Goal: Navigation & Orientation: Find specific page/section

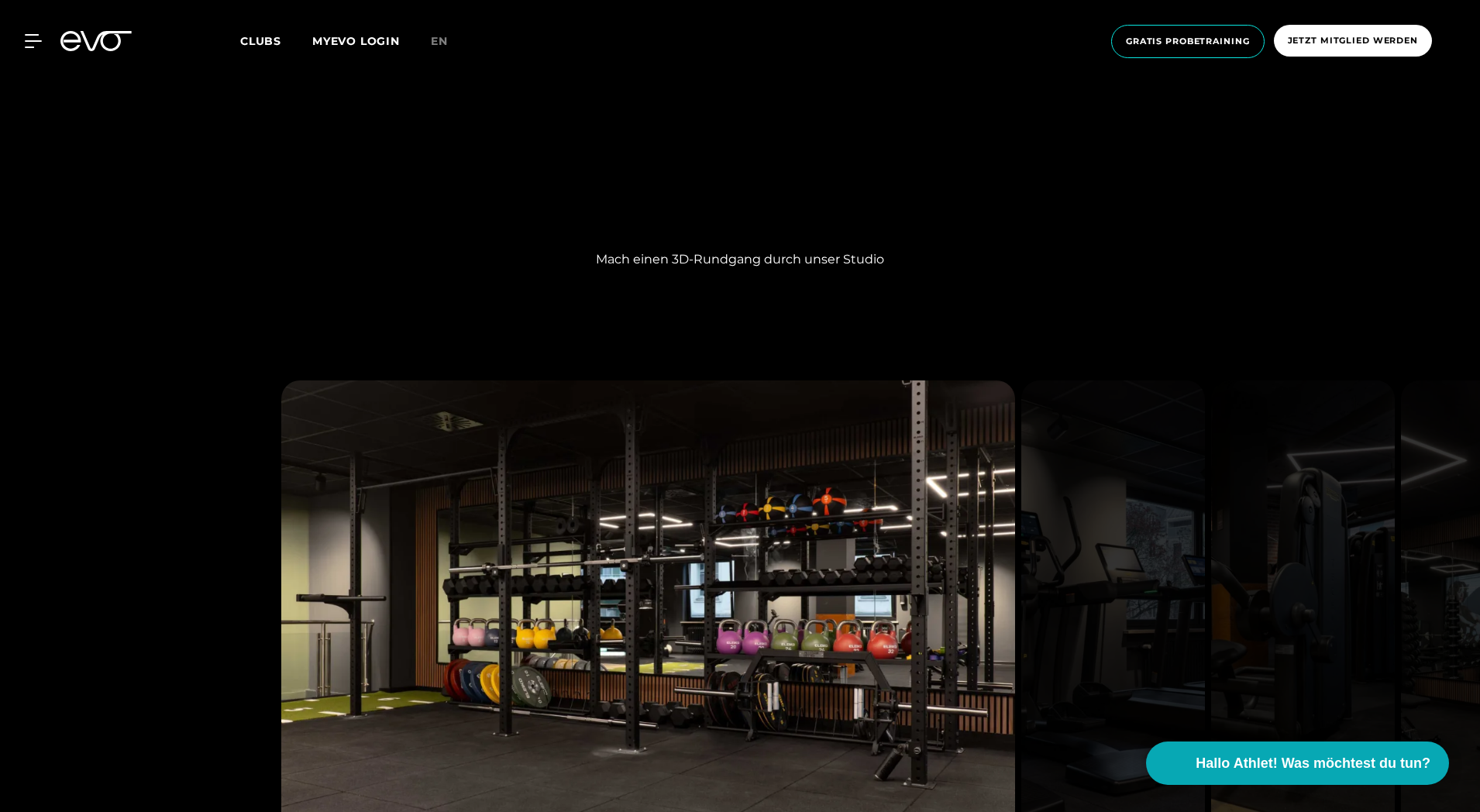
scroll to position [1937, 0]
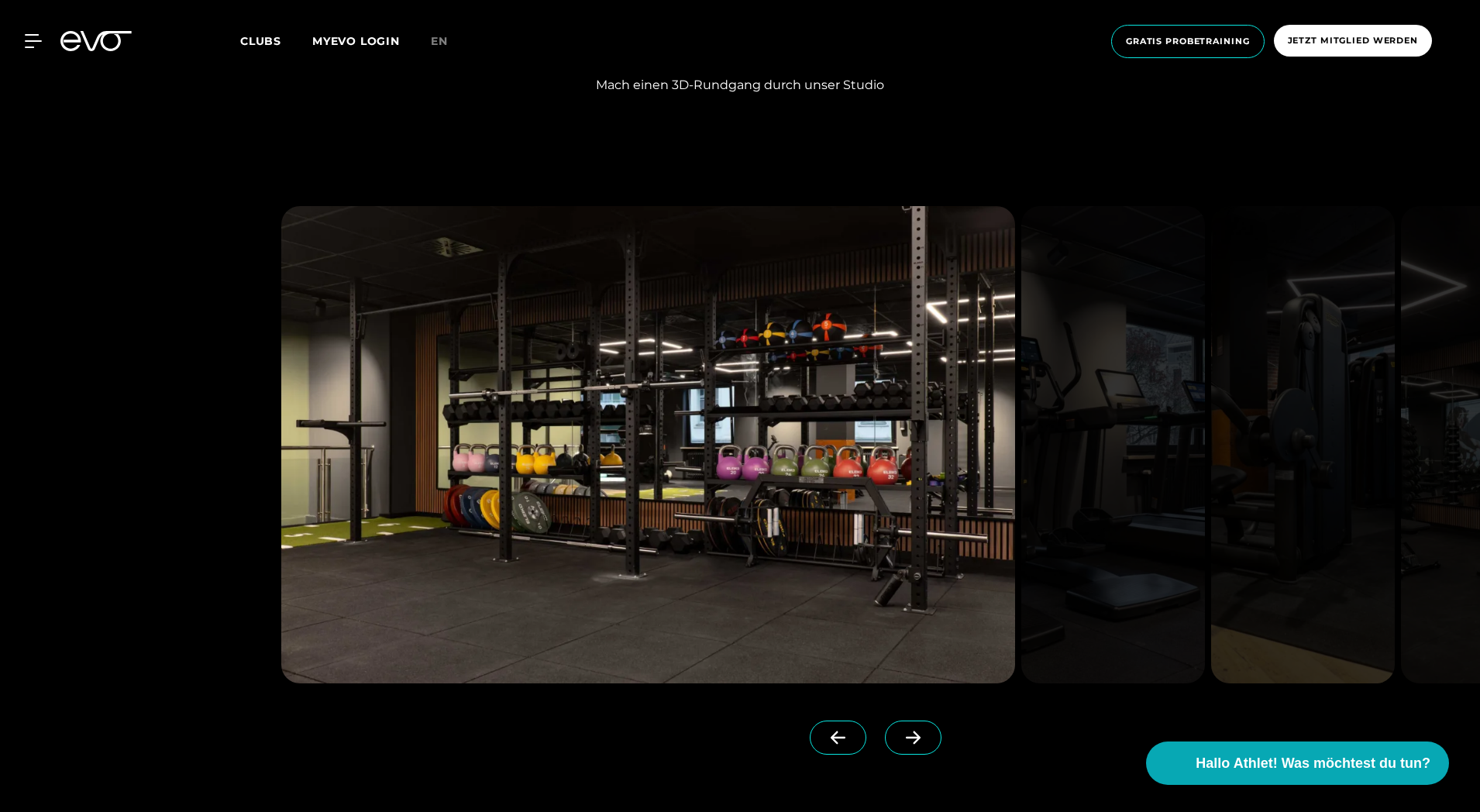
click at [900, 734] on icon at bounding box center [913, 737] width 27 height 14
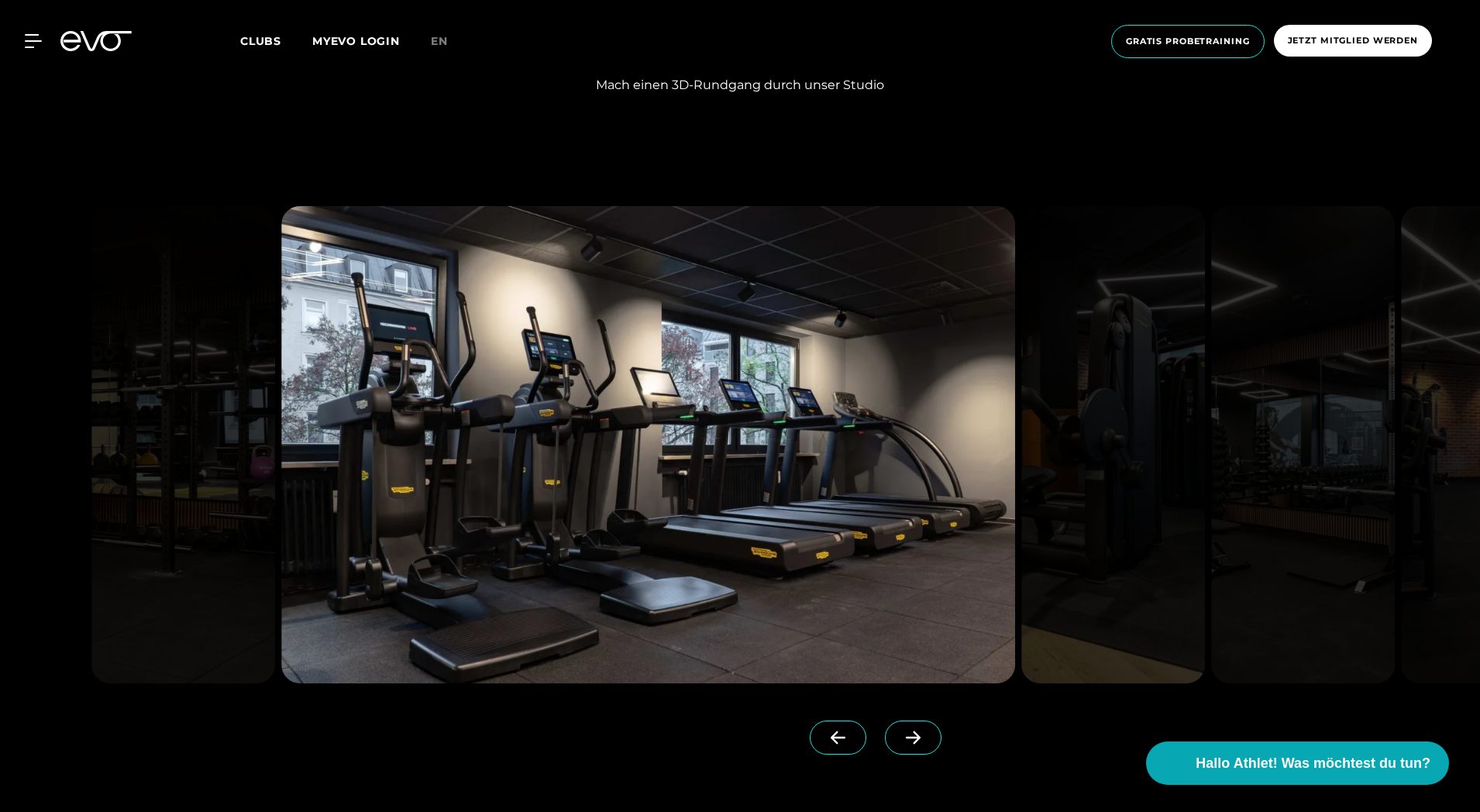
click at [900, 731] on icon at bounding box center [913, 737] width 27 height 14
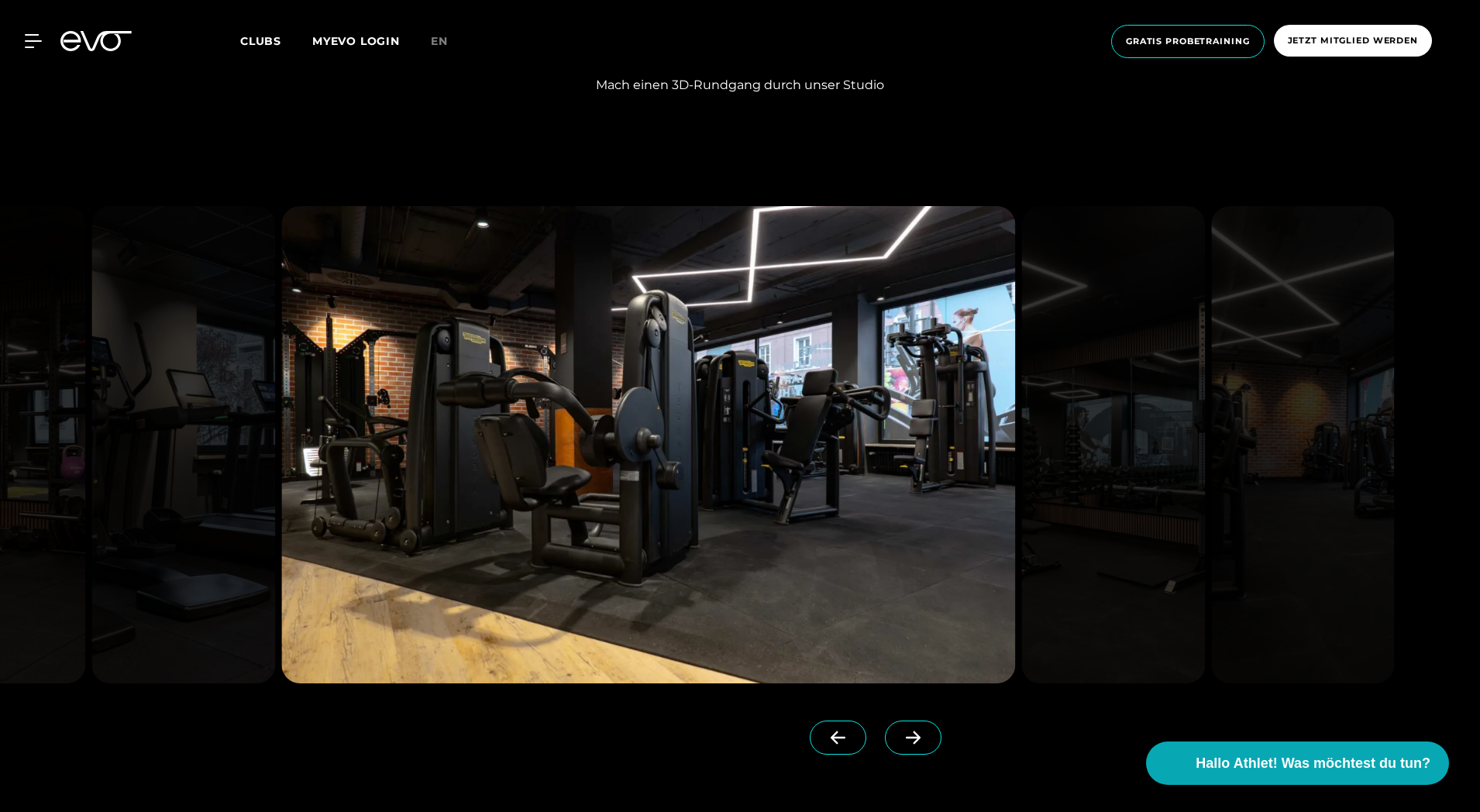
click at [886, 720] on div at bounding box center [602, 732] width 642 height 99
click at [900, 733] on icon at bounding box center [913, 737] width 27 height 14
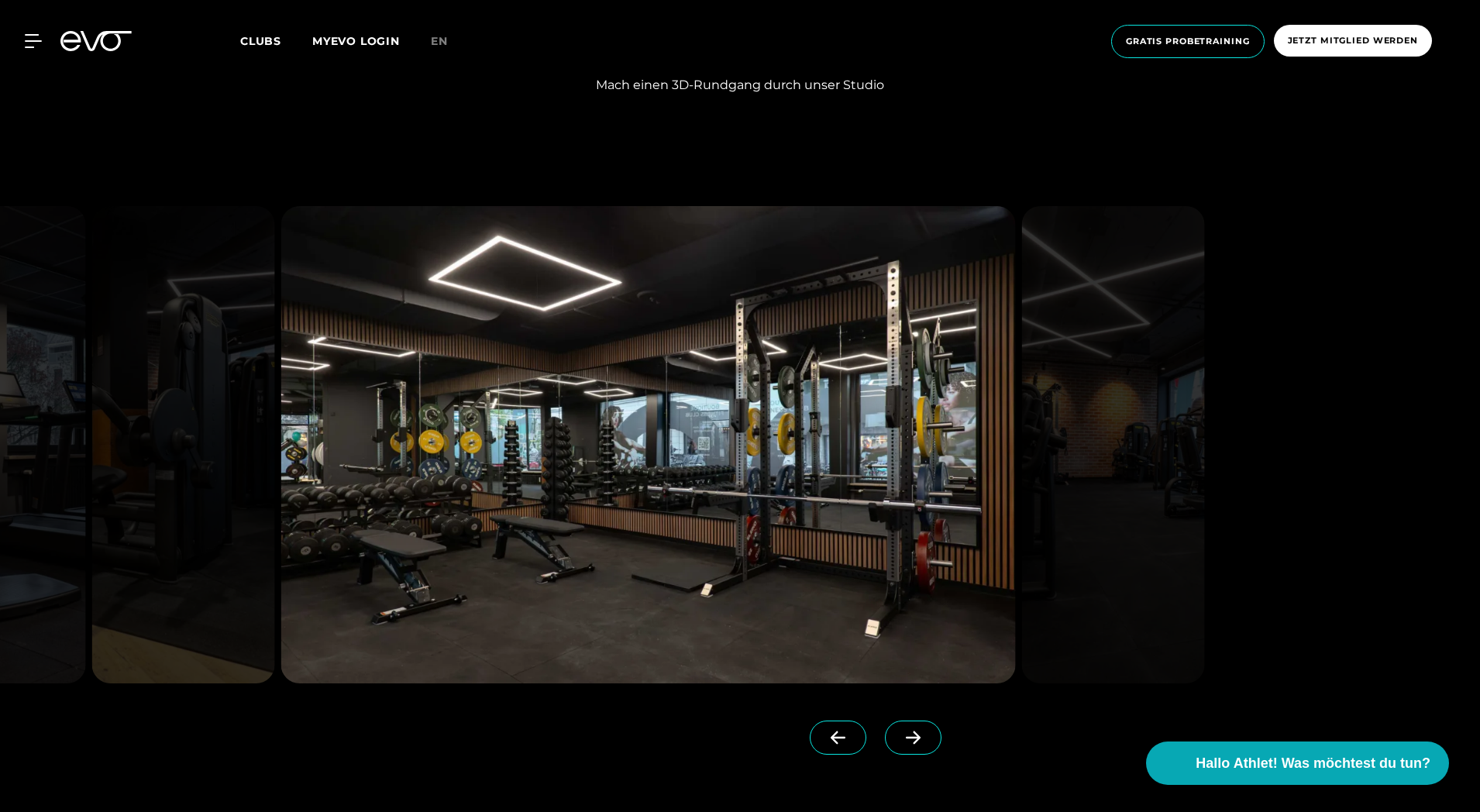
click at [900, 732] on icon at bounding box center [913, 737] width 27 height 14
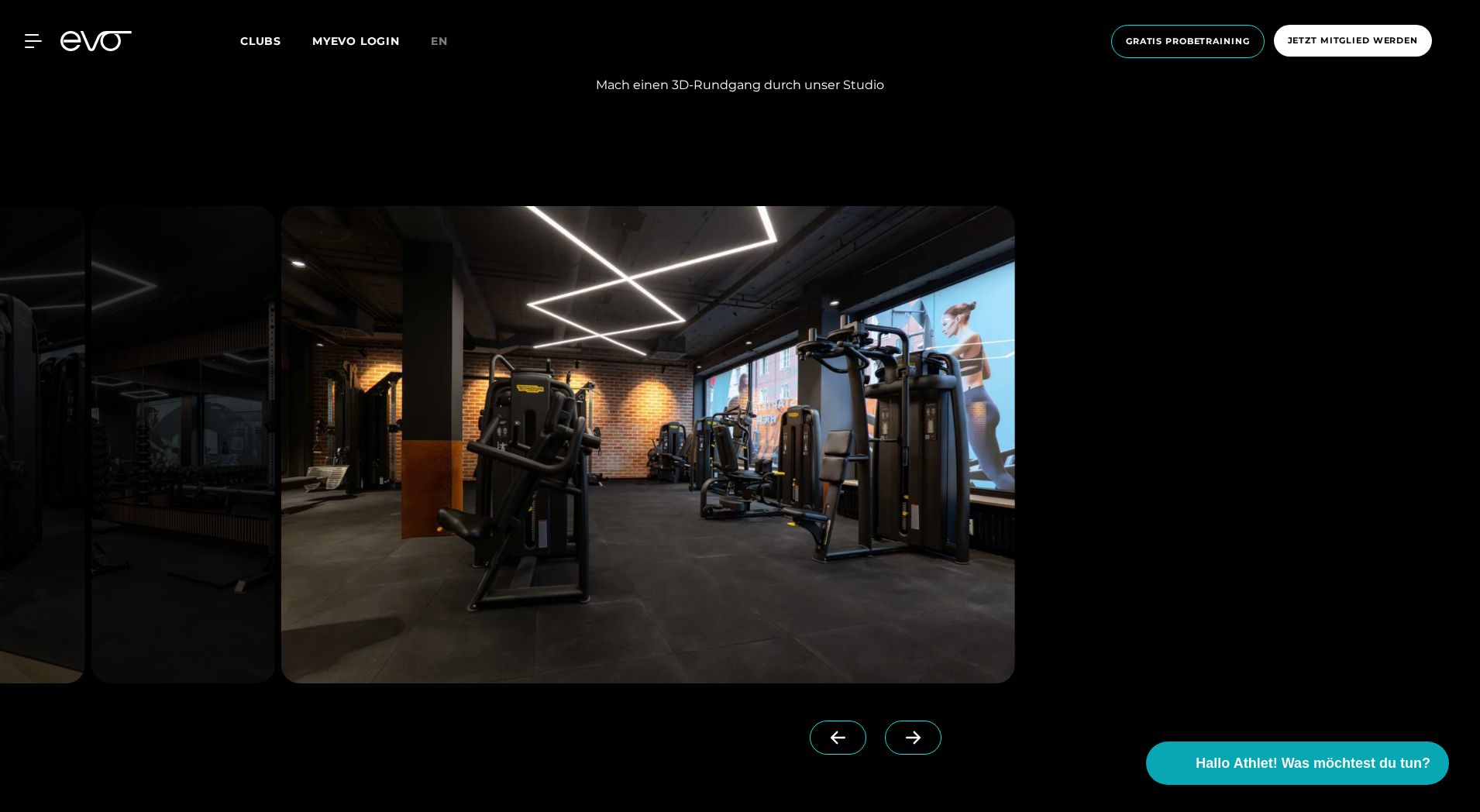
click at [885, 730] on span at bounding box center [913, 737] width 57 height 34
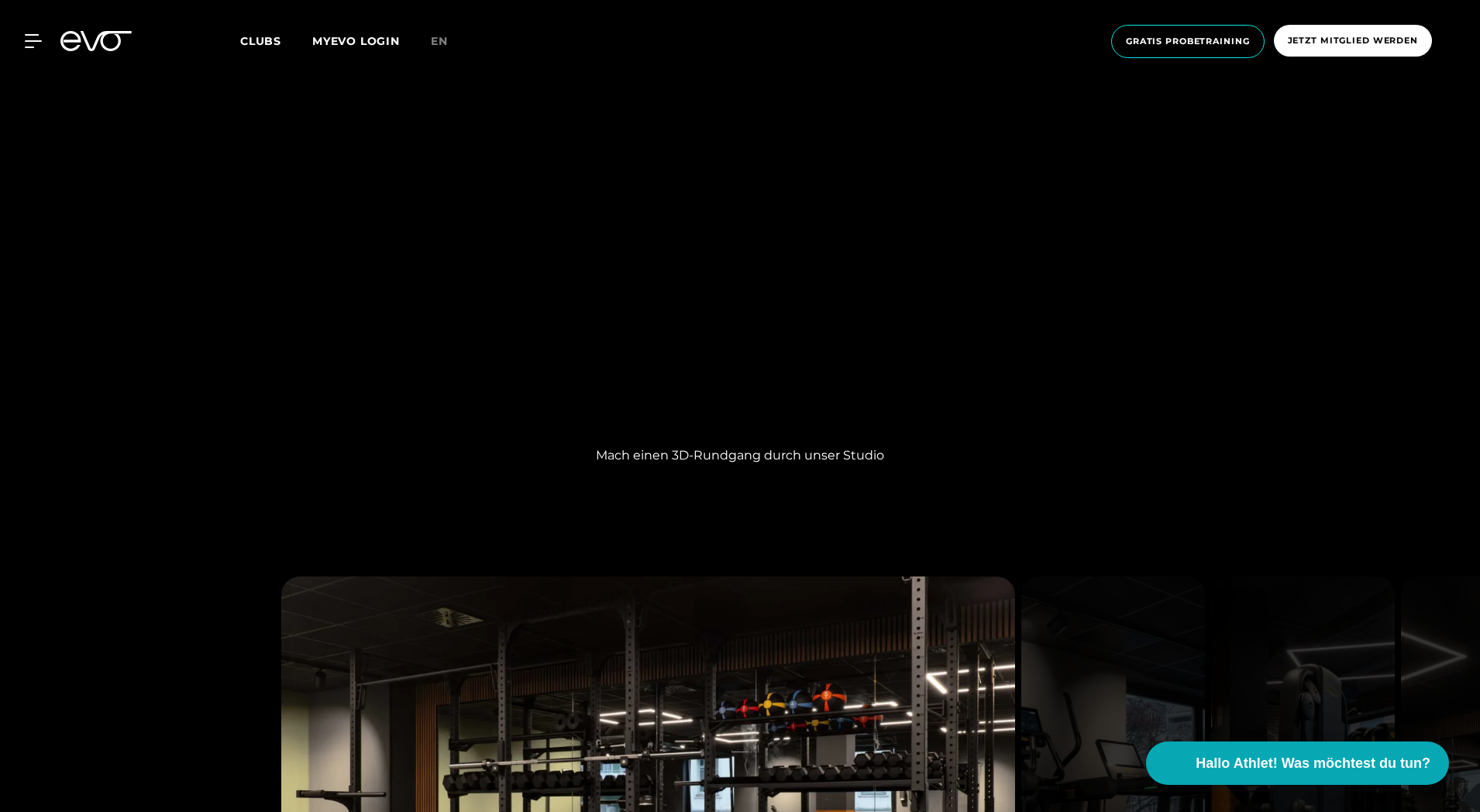
scroll to position [1472, 0]
